Goal: Navigation & Orientation: Understand site structure

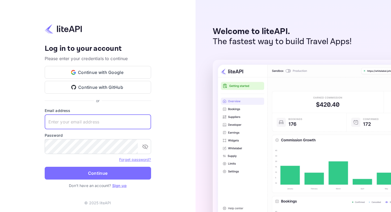
click at [89, 122] on input "text" at bounding box center [98, 121] width 106 height 15
type input "[EMAIL_ADDRESS][DOMAIN_NAME]"
click at [85, 183] on p "Don't have an account? Sign up" at bounding box center [98, 186] width 106 height 6
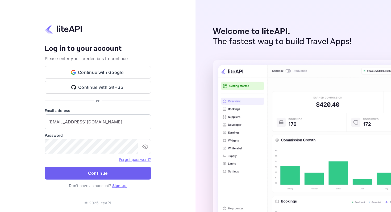
click at [85, 179] on button "Continue" at bounding box center [98, 173] width 106 height 13
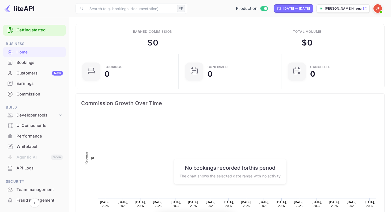
scroll to position [86, 100]
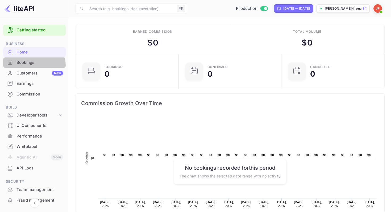
click at [23, 66] on div "Bookings" at bounding box center [34, 62] width 62 height 10
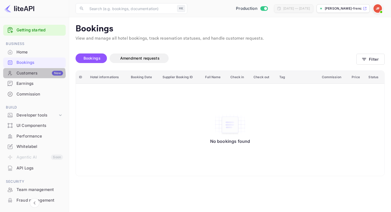
click at [24, 75] on div "Customers New" at bounding box center [39, 73] width 47 height 6
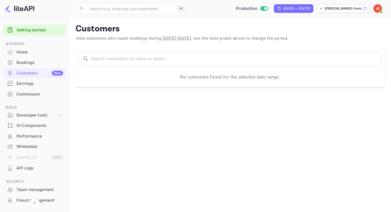
click at [20, 86] on div "Earnings" at bounding box center [39, 84] width 47 height 6
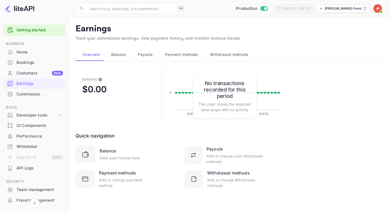
click at [20, 95] on div "Commission" at bounding box center [39, 94] width 47 height 6
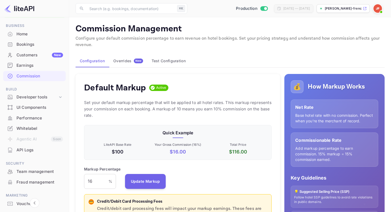
scroll to position [21, 0]
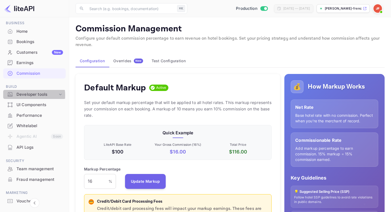
click at [20, 95] on div "Developer tools" at bounding box center [36, 94] width 41 height 6
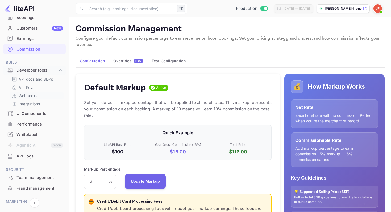
scroll to position [49, 0]
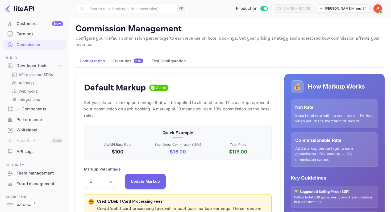
click at [24, 74] on p "API docs and SDKs" at bounding box center [36, 75] width 35 height 6
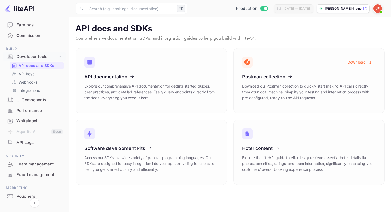
scroll to position [60, 0]
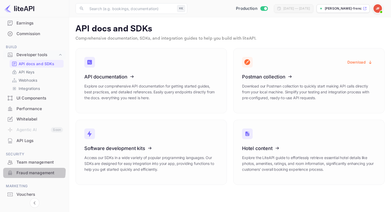
click at [29, 171] on div "Fraud management" at bounding box center [39, 173] width 47 height 6
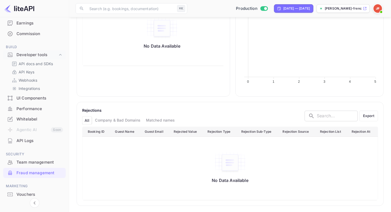
scroll to position [77, 0]
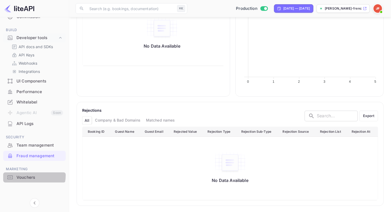
click at [29, 175] on div "Vouchers" at bounding box center [39, 177] width 47 height 6
